Goal: Information Seeking & Learning: Learn about a topic

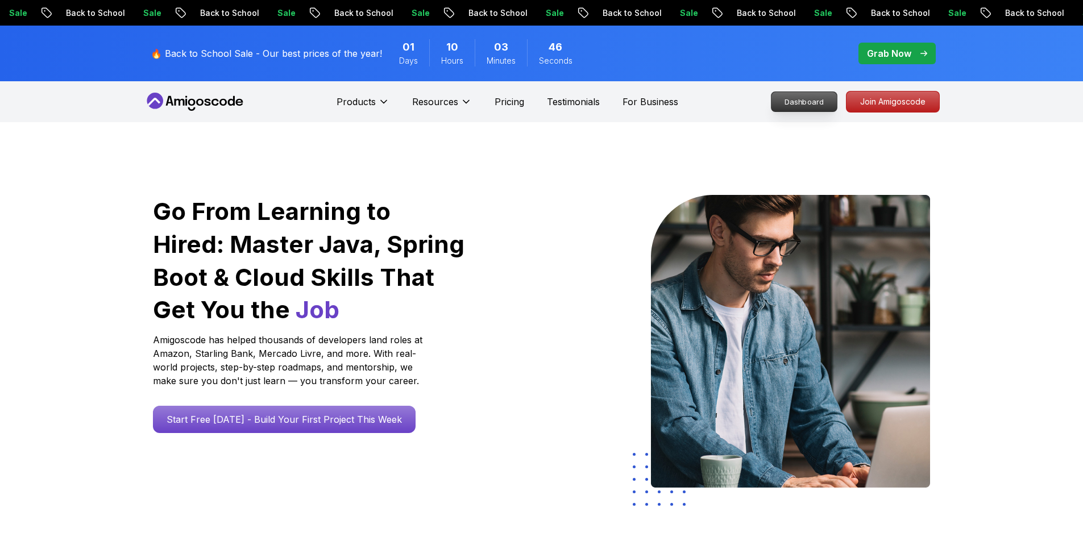
click at [806, 98] on p "Dashboard" at bounding box center [803, 101] width 65 height 19
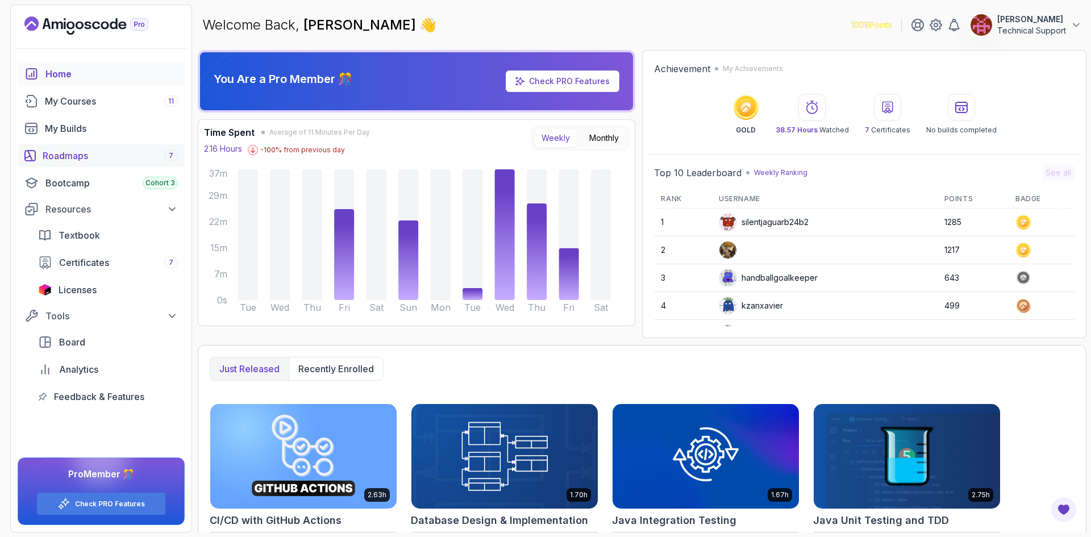
click at [148, 156] on div "Roadmaps 7" at bounding box center [110, 156] width 135 height 14
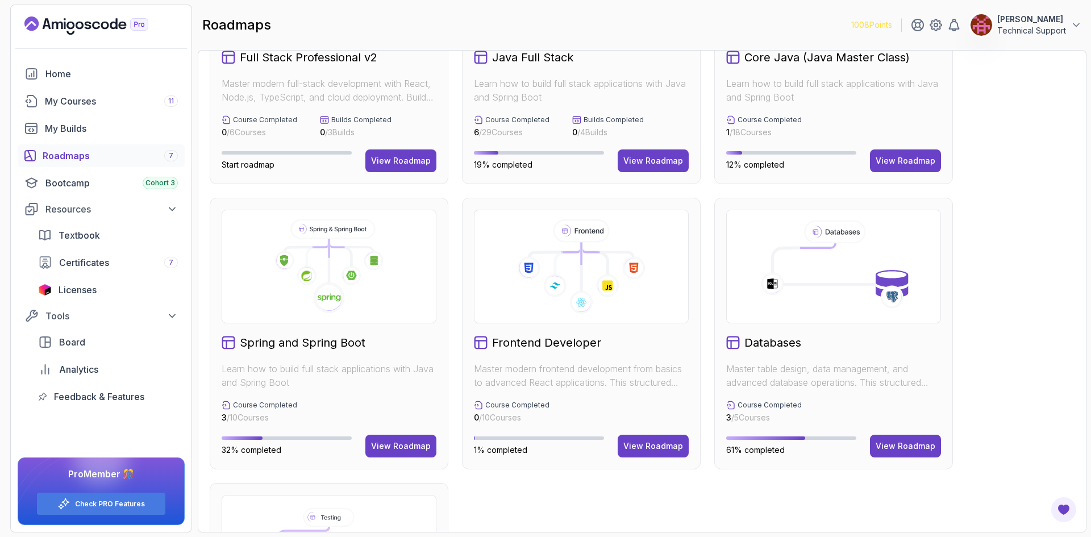
scroll to position [284, 0]
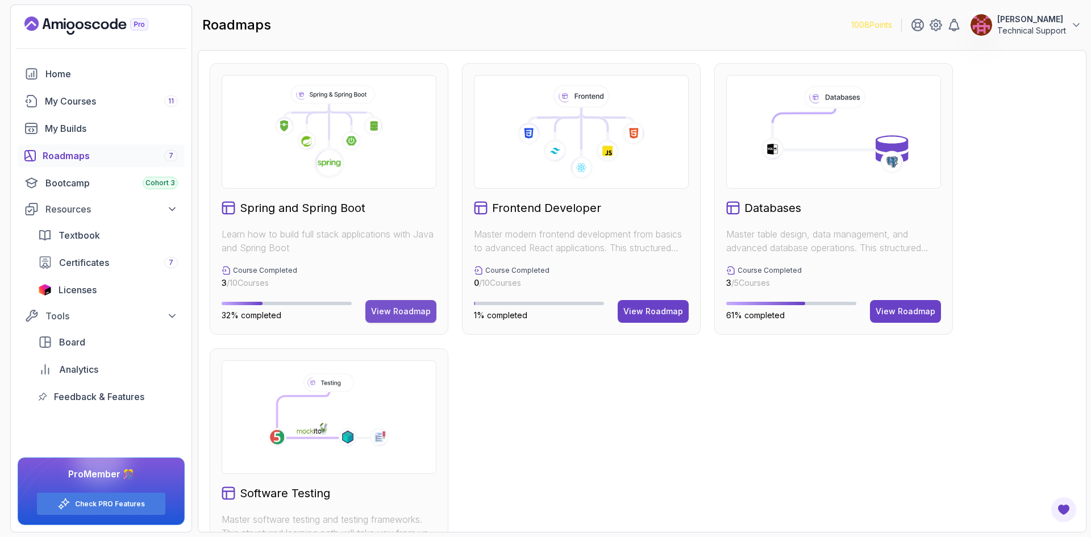
click at [400, 311] on div "View Roadmap" at bounding box center [401, 311] width 60 height 11
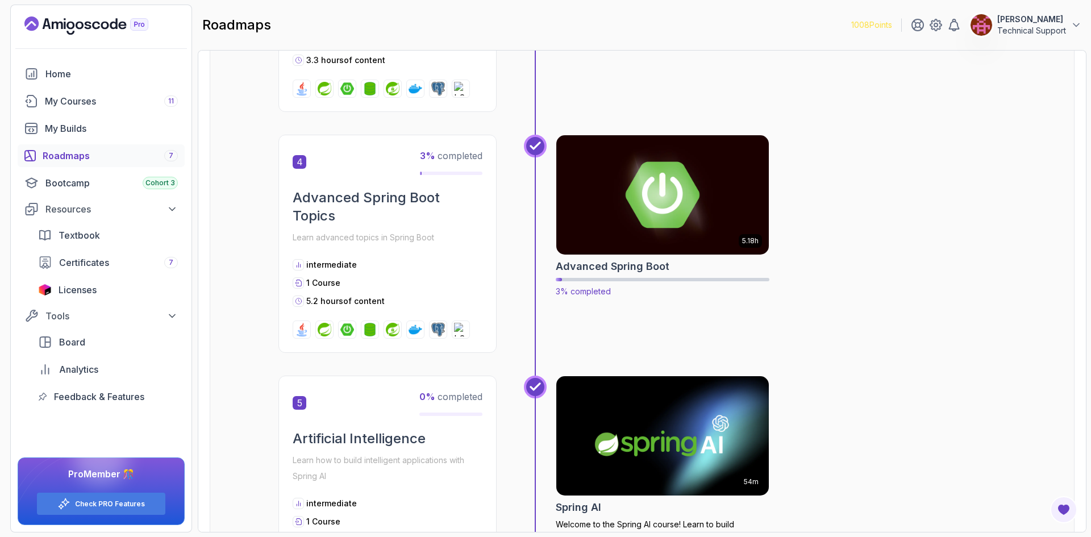
scroll to position [921, 0]
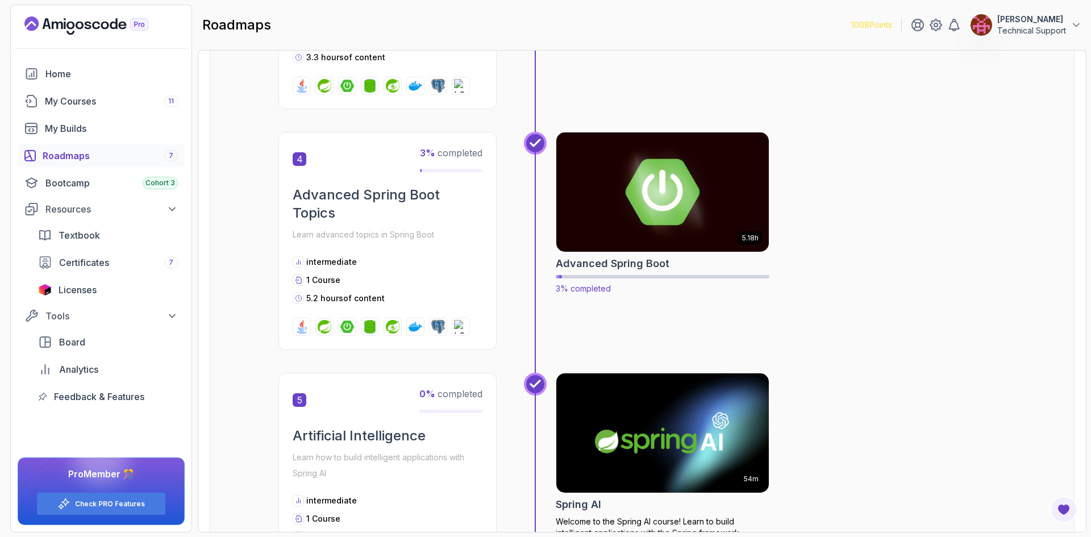
click at [644, 209] on img at bounding box center [662, 192] width 223 height 125
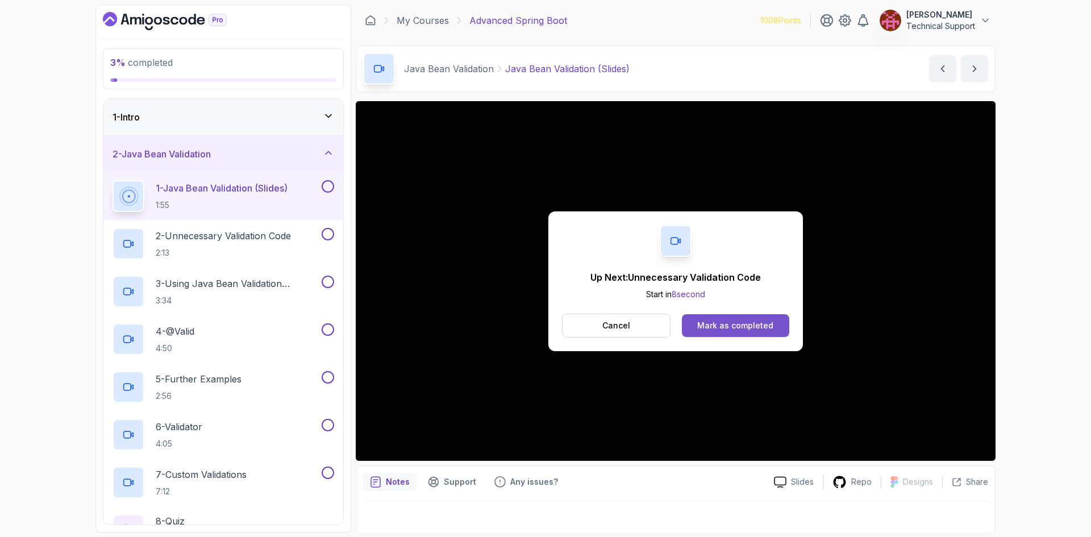
click at [756, 323] on div "Mark as completed" at bounding box center [735, 325] width 76 height 11
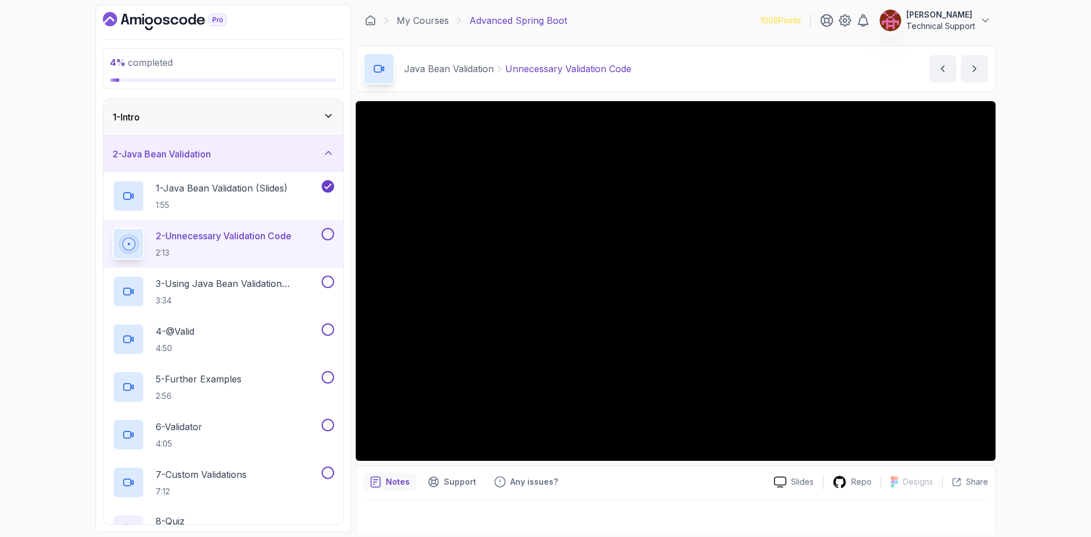
click at [1021, 275] on div "4 % completed 1 - Intro 2 - Java Bean Validation 1 - Java Bean Validation (Slid…" at bounding box center [545, 268] width 1091 height 537
click at [1030, 300] on div "4 % completed 1 - Intro 2 - Java Bean Validation 1 - Java Bean Validation (Slid…" at bounding box center [545, 268] width 1091 height 537
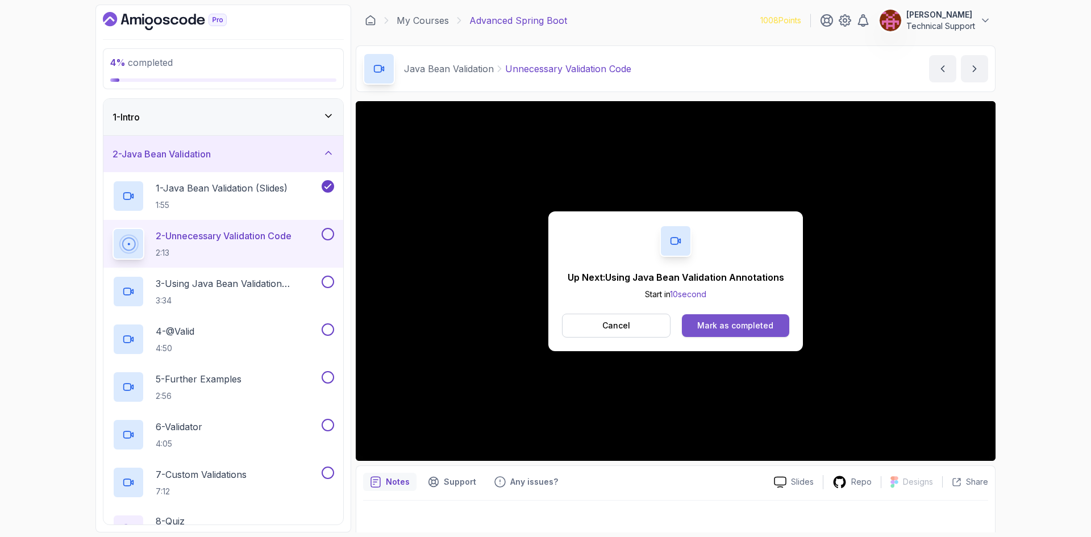
click at [755, 331] on div "Mark as completed" at bounding box center [735, 325] width 76 height 11
